Goal: Task Accomplishment & Management: Manage account settings

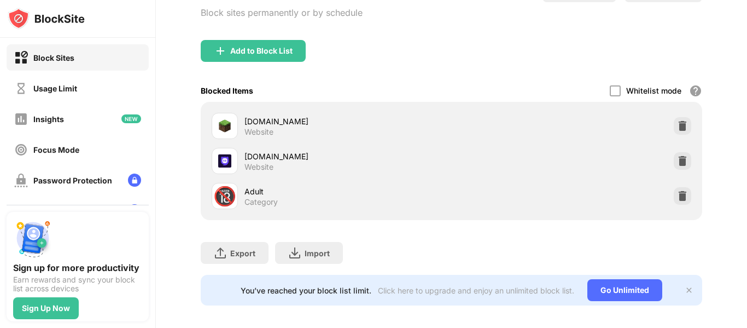
scroll to position [150, 0]
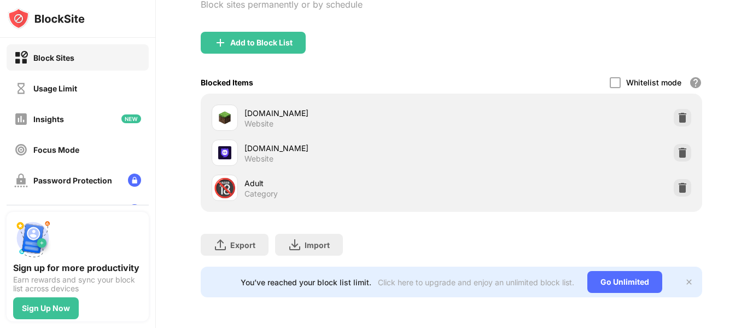
click at [677, 147] on img at bounding box center [682, 152] width 11 height 11
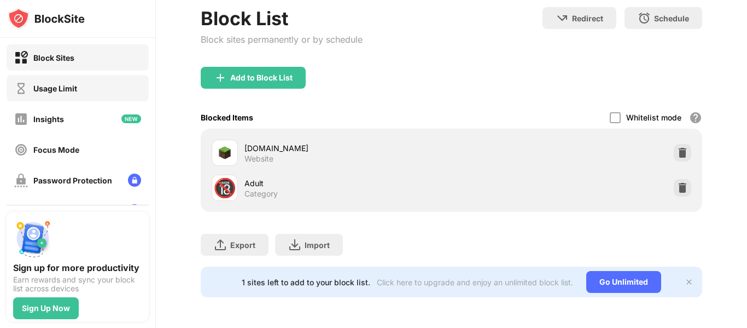
click at [56, 92] on div "Usage Limit" at bounding box center [55, 88] width 44 height 9
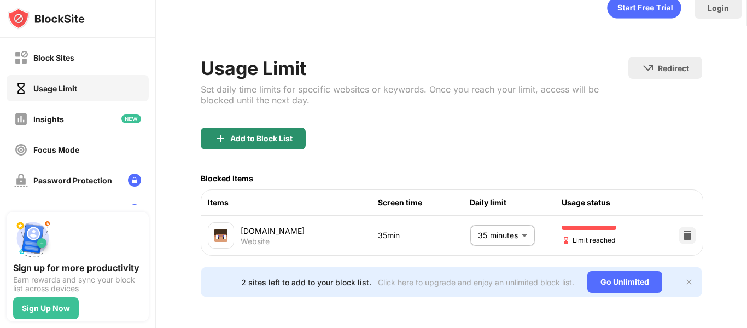
click at [236, 127] on div "Add to Block List" at bounding box center [253, 138] width 105 height 22
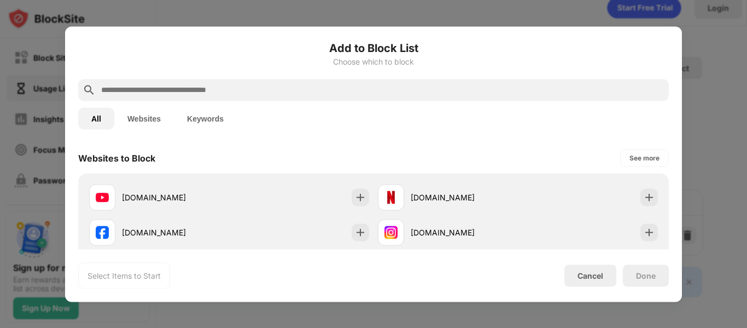
click at [287, 96] on div at bounding box center [373, 90] width 591 height 22
click at [290, 81] on div at bounding box center [373, 90] width 591 height 22
click at [290, 89] on input "text" at bounding box center [382, 89] width 564 height 13
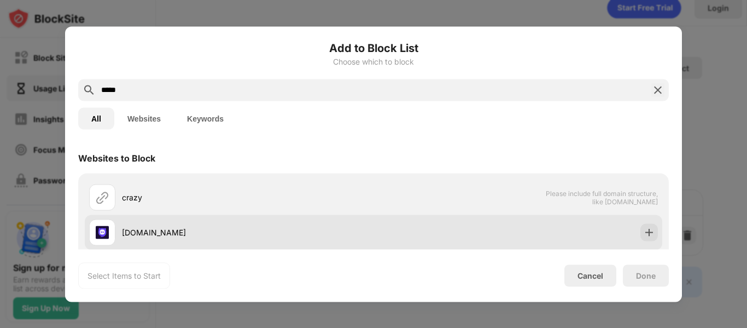
type input "*****"
click at [164, 229] on div "[DOMAIN_NAME]" at bounding box center [248, 231] width 252 height 11
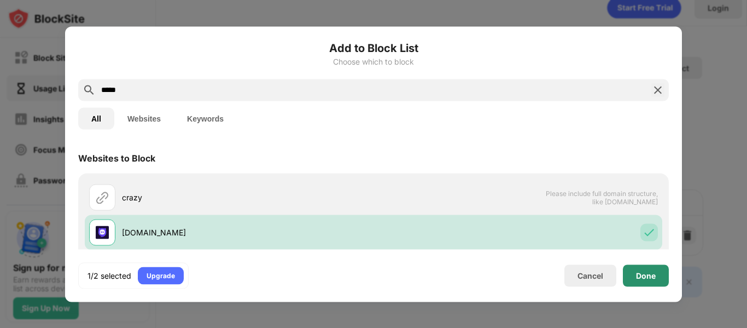
click at [653, 268] on div "Done" at bounding box center [646, 275] width 46 height 22
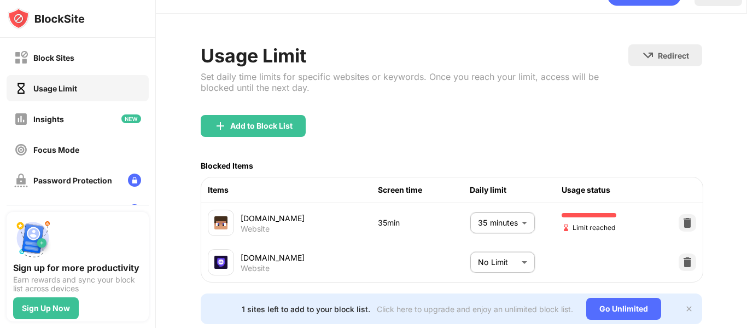
scroll to position [63, 0]
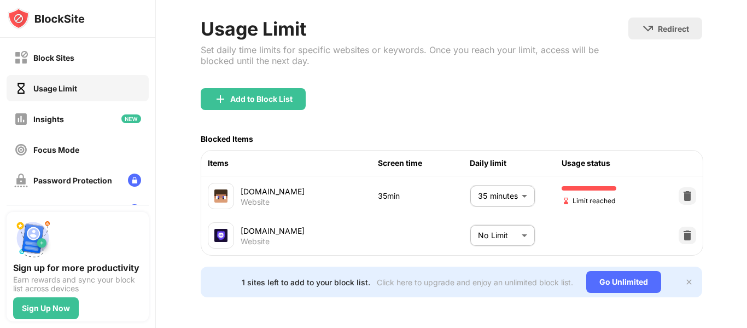
click at [483, 224] on body "Block Sites Usage Limit Insights Focus Mode Password Protection Custom Block Pa…" at bounding box center [373, 164] width 747 height 328
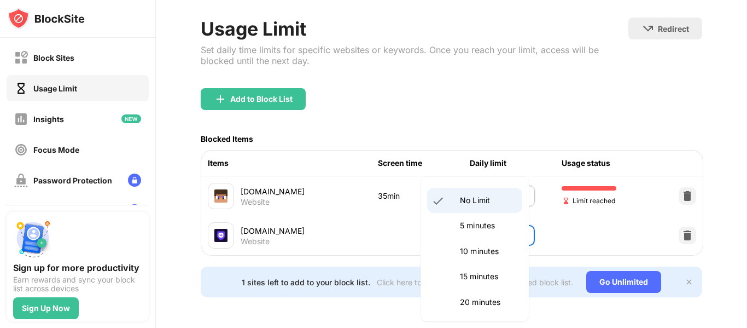
click at [481, 270] on li "15 minutes" at bounding box center [474, 276] width 95 height 25
type input "**"
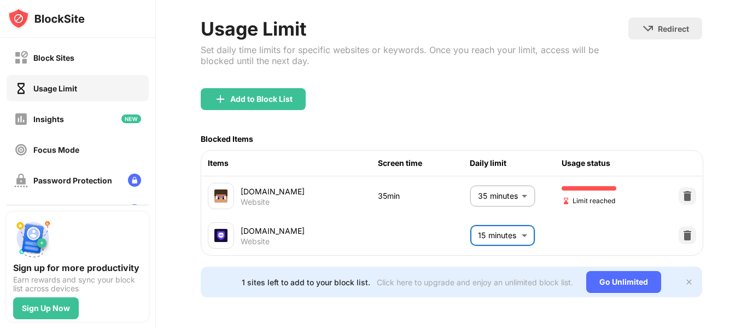
click at [498, 186] on body "Block Sites Usage Limit Insights Focus Mode Password Protection Custom Block Pa…" at bounding box center [373, 164] width 747 height 328
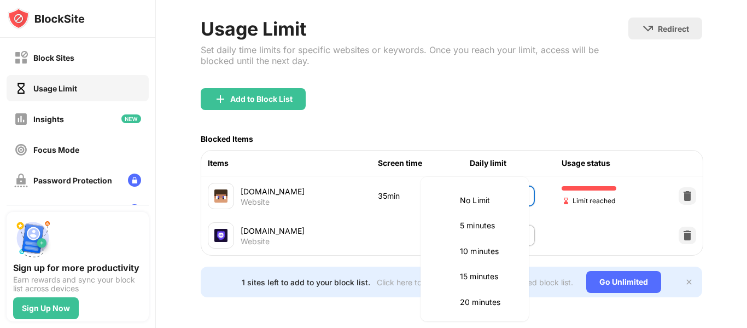
scroll to position [129, 0]
click at [492, 223] on p "30 minutes" at bounding box center [488, 223] width 56 height 12
type input "**"
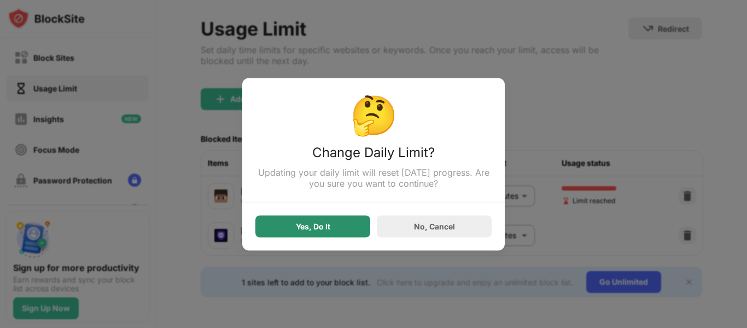
click at [357, 220] on div "Yes, Do It" at bounding box center [312, 226] width 115 height 22
